Goal: Task Accomplishment & Management: Use online tool/utility

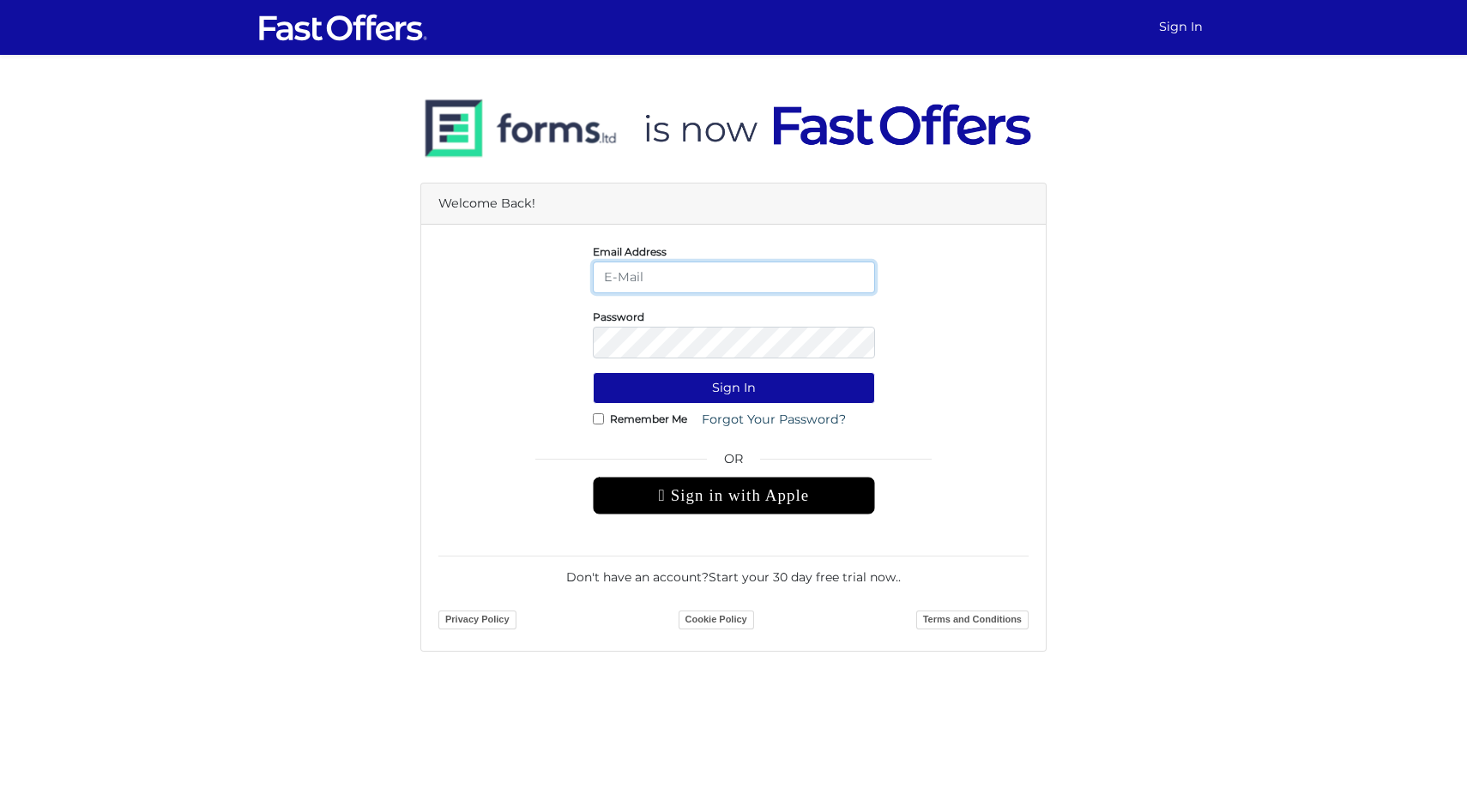
type input "daaron@condos.ca"
click at [735, 391] on button "Sign In" at bounding box center [733, 388] width 282 height 32
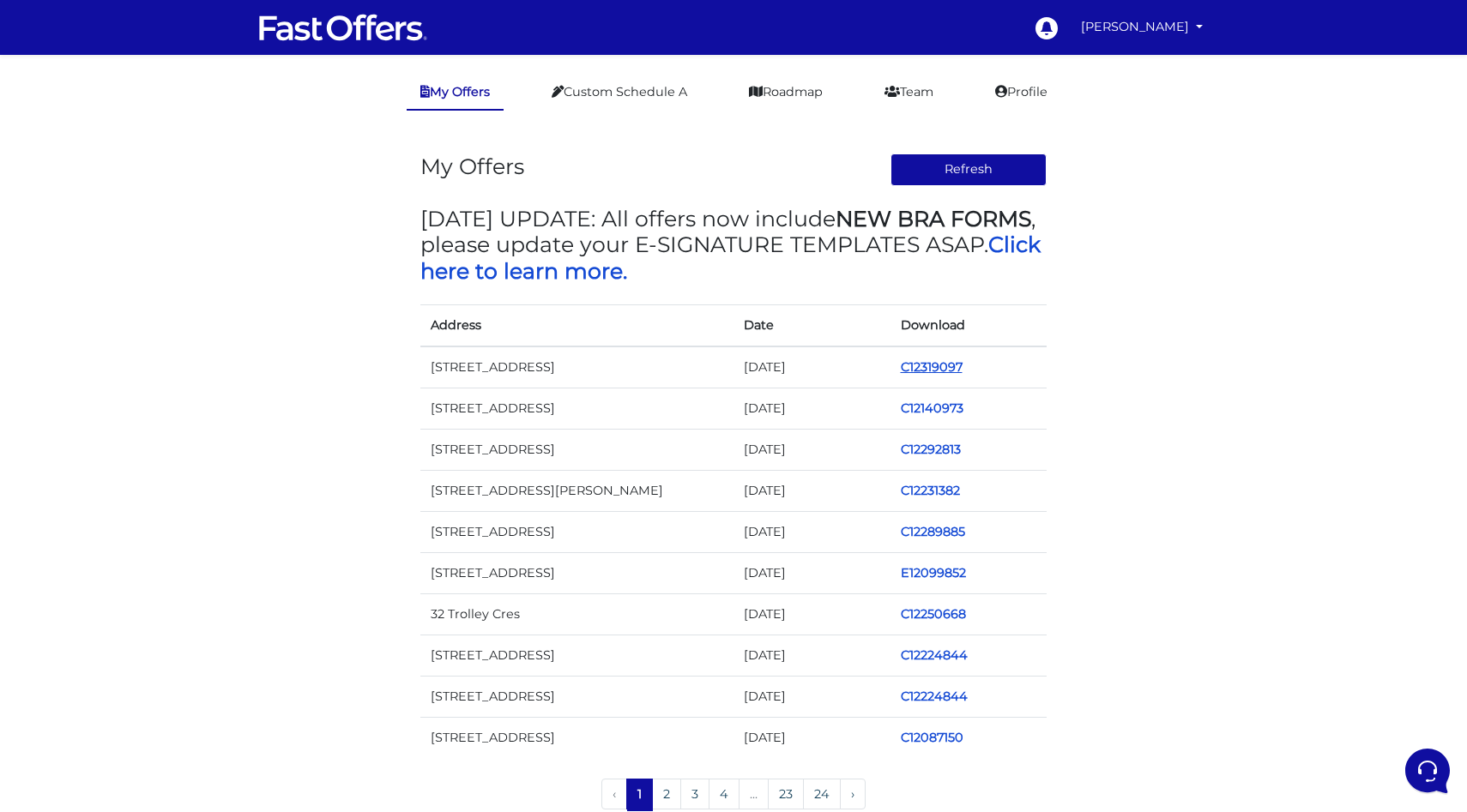
click at [942, 371] on link "C12319097" at bounding box center [932, 367] width 62 height 15
